Goal: Task Accomplishment & Management: Manage account settings

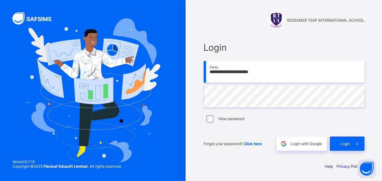
click at [212, 157] on div "**********" at bounding box center [283, 90] width 185 height 181
click at [347, 144] on span "Login" at bounding box center [345, 143] width 10 height 5
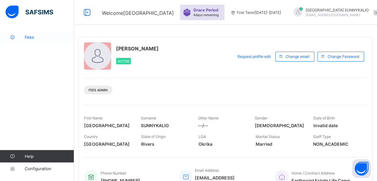
click at [30, 35] on span "Fees" at bounding box center [49, 37] width 49 height 5
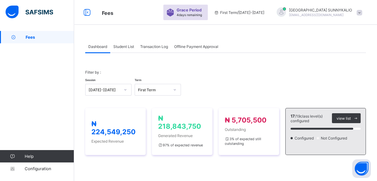
click at [123, 48] on span "Student List" at bounding box center [123, 46] width 21 height 5
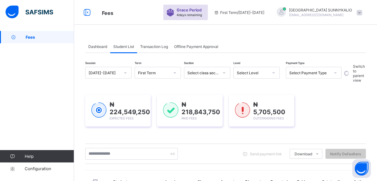
click at [338, 72] on div at bounding box center [335, 73] width 11 height 10
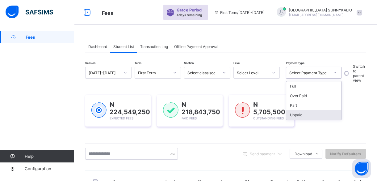
click at [312, 117] on div "Unpaid" at bounding box center [313, 115] width 55 height 10
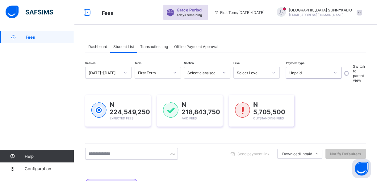
click at [273, 73] on icon at bounding box center [274, 72] width 2 height 1
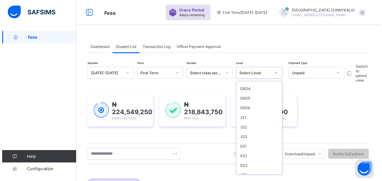
scroll to position [96, 0]
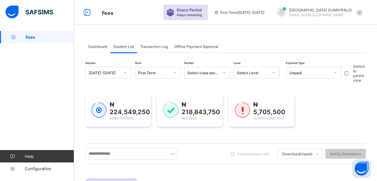
click at [366, 107] on div "₦ 224,549,250 Expected Fees ₦ 218,843,750 Paid Fees ₦ 5,705,500 Outstanding Fees" at bounding box center [225, 111] width 281 height 32
click at [362, 12] on span at bounding box center [360, 13] width 6 height 6
click at [350, 59] on span "Logout" at bounding box center [342, 60] width 41 height 7
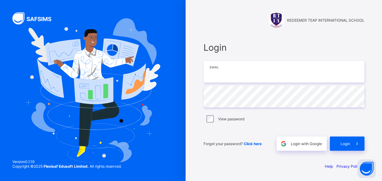
type input "**********"
